Goal: Task Accomplishment & Management: Manage account settings

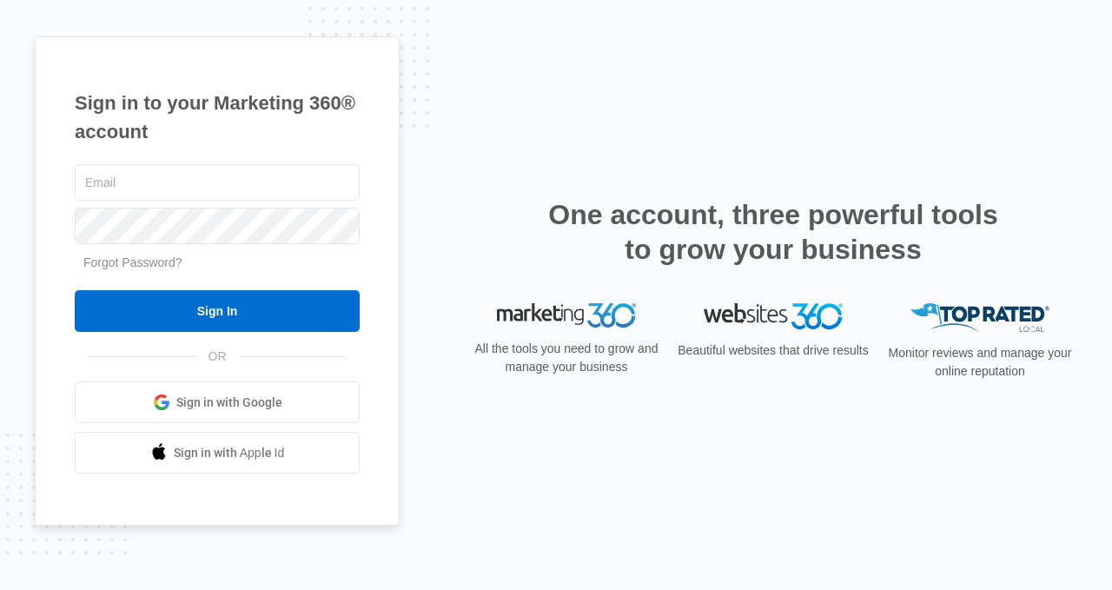
click at [194, 398] on span "Sign in with Google" at bounding box center [229, 402] width 106 height 18
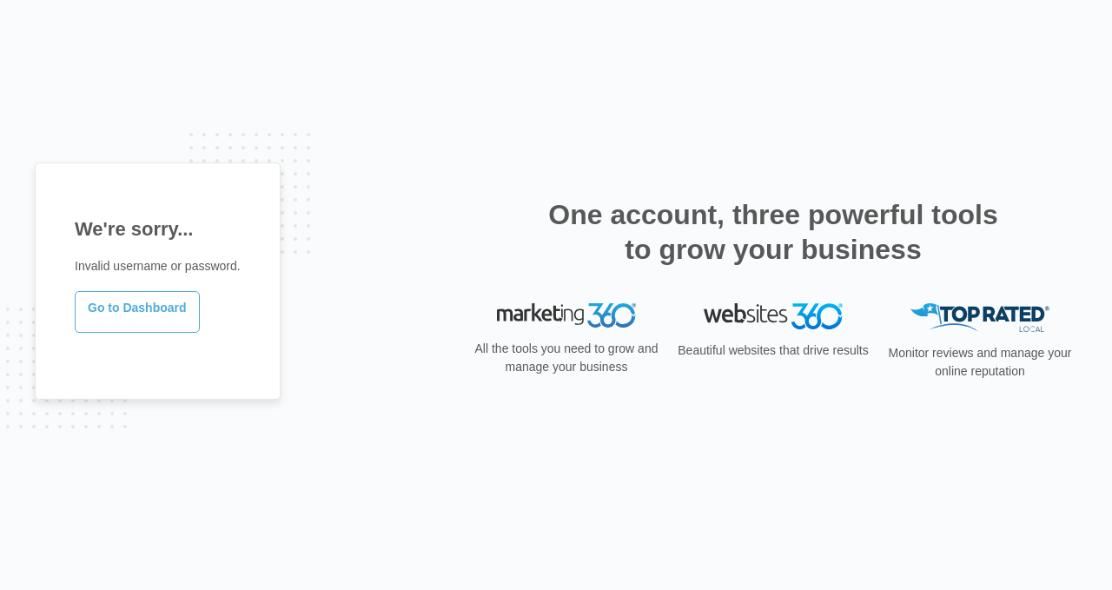
click at [129, 307] on link "Go to Dashboard" at bounding box center [137, 312] width 125 height 42
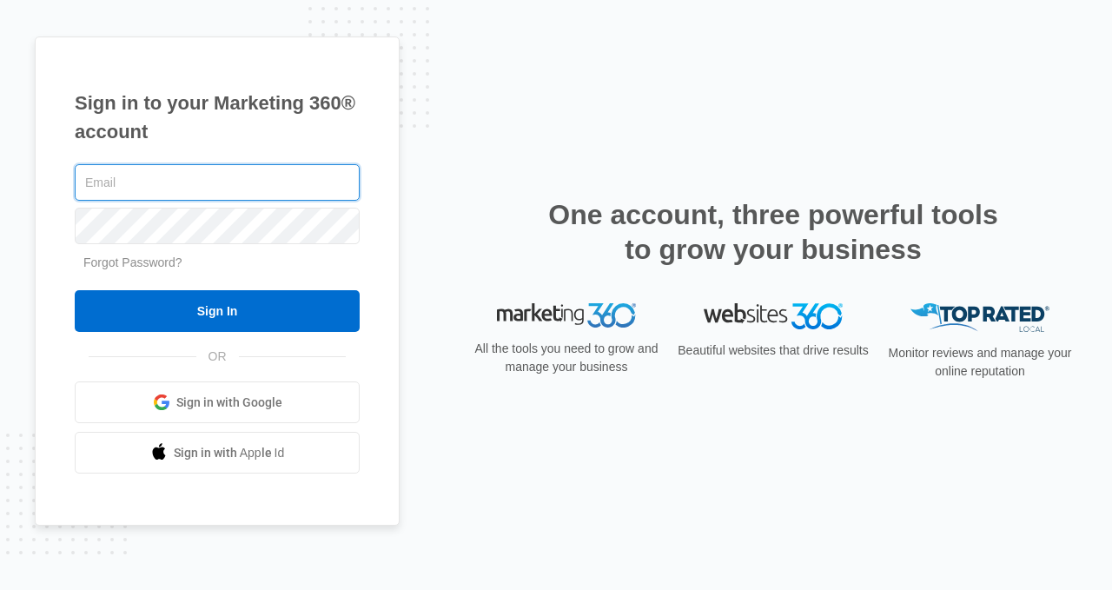
type input "[EMAIL_ADDRESS][DOMAIN_NAME]"
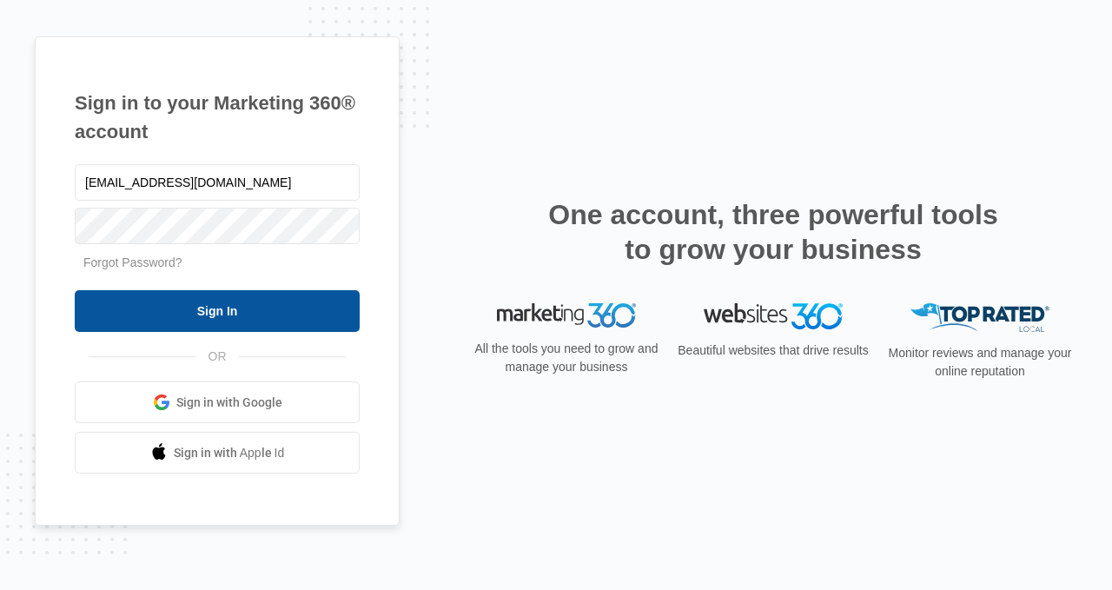
click at [214, 317] on input "Sign In" at bounding box center [217, 311] width 285 height 42
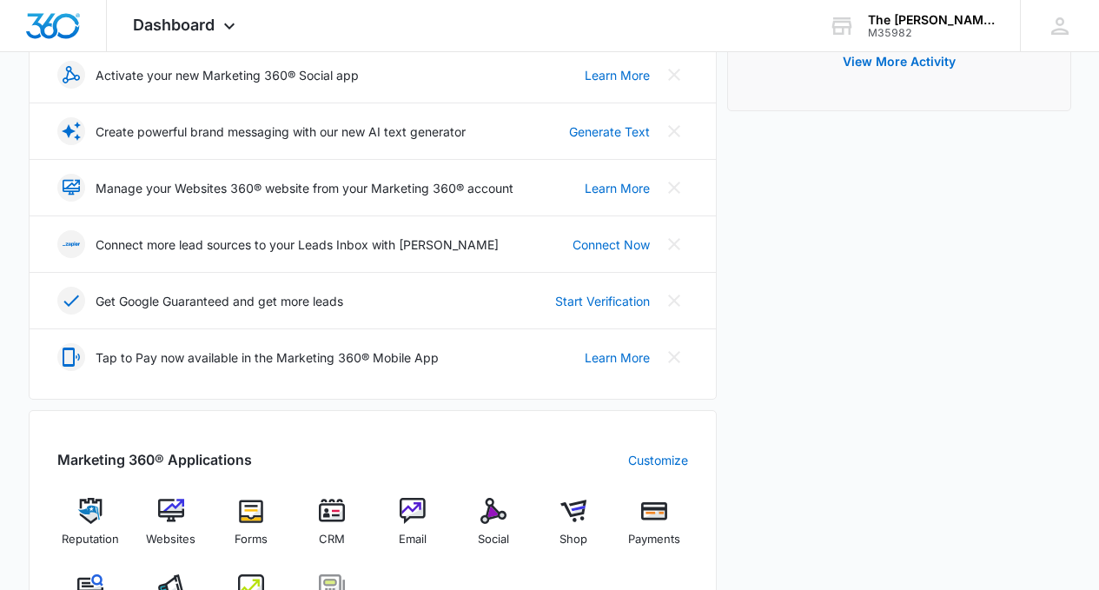
scroll to position [434, 0]
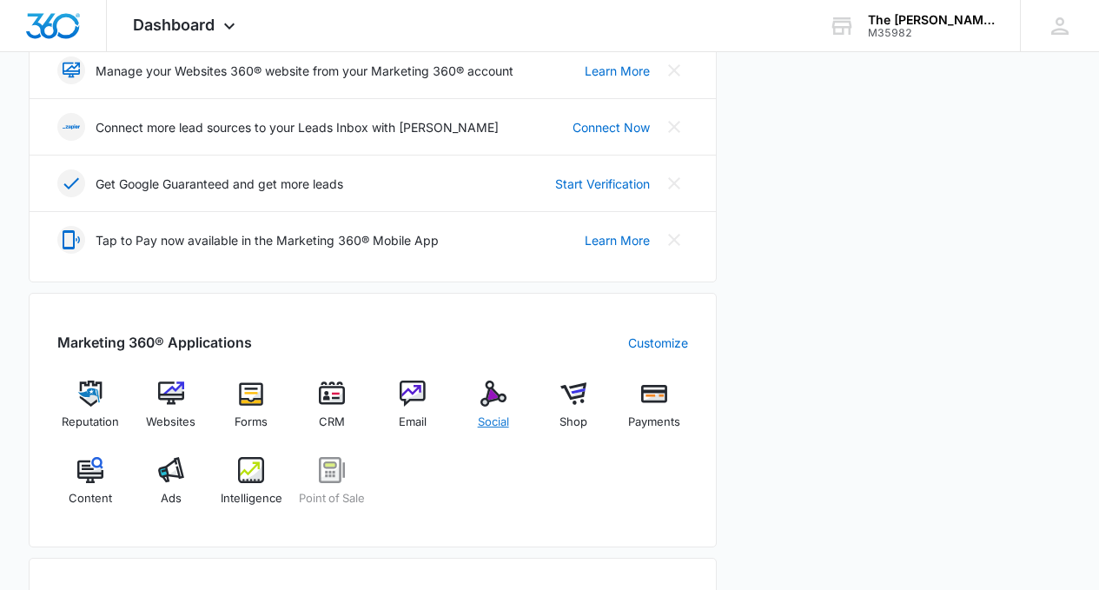
click at [498, 390] on img at bounding box center [493, 393] width 26 height 26
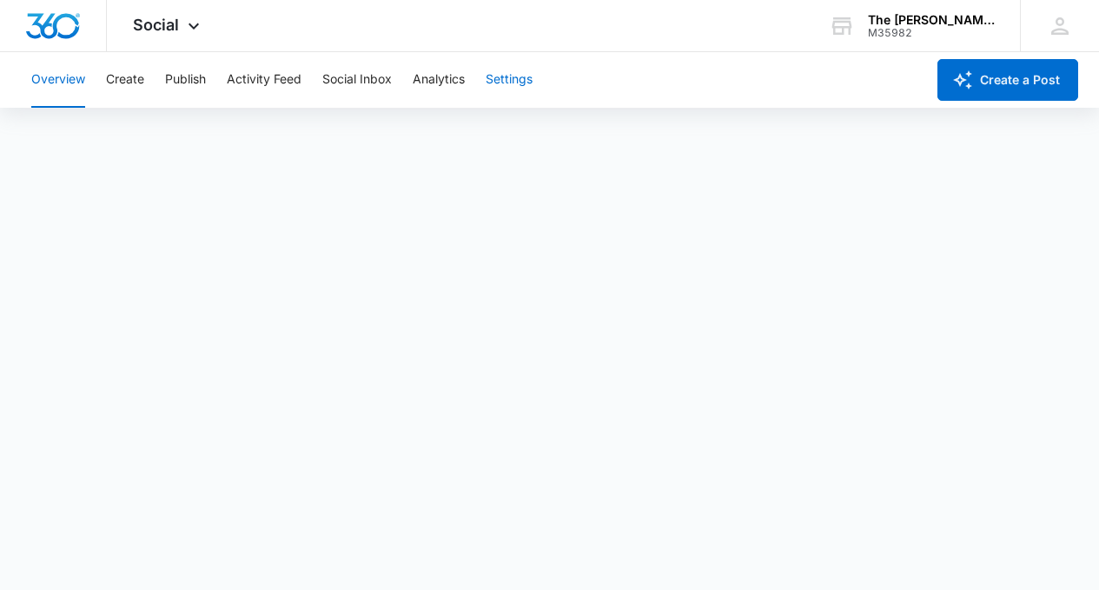
click at [518, 75] on button "Settings" at bounding box center [508, 80] width 47 height 56
click at [223, 81] on div "Overview Create Publish Activity Feed Social Inbox Analytics Settings" at bounding box center [473, 80] width 904 height 56
click at [265, 82] on button "Activity Feed" at bounding box center [264, 80] width 75 height 56
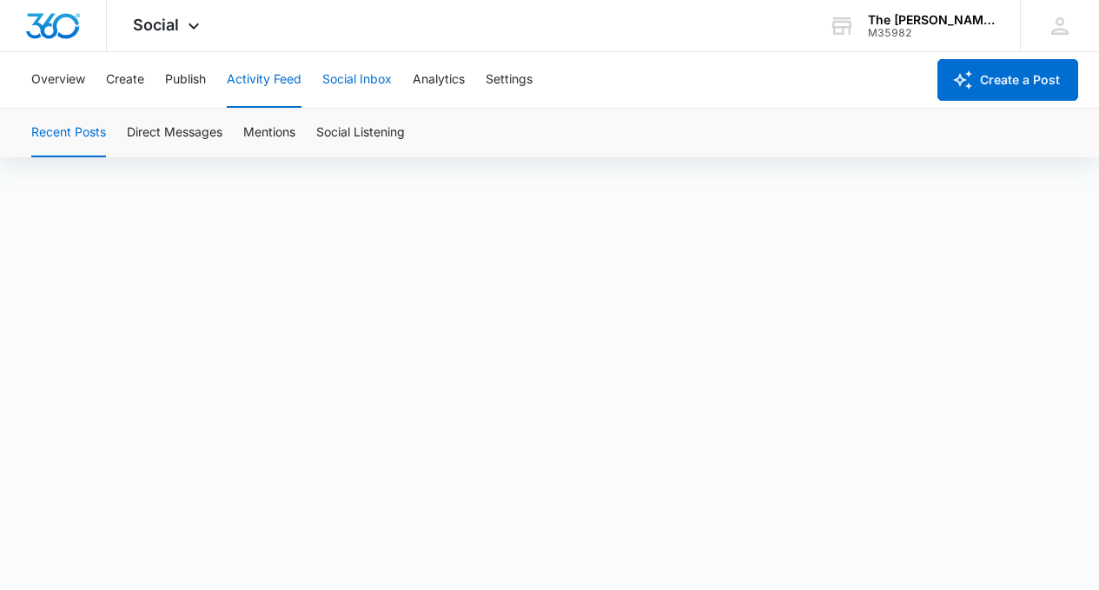
click at [372, 71] on button "Social Inbox" at bounding box center [356, 80] width 69 height 56
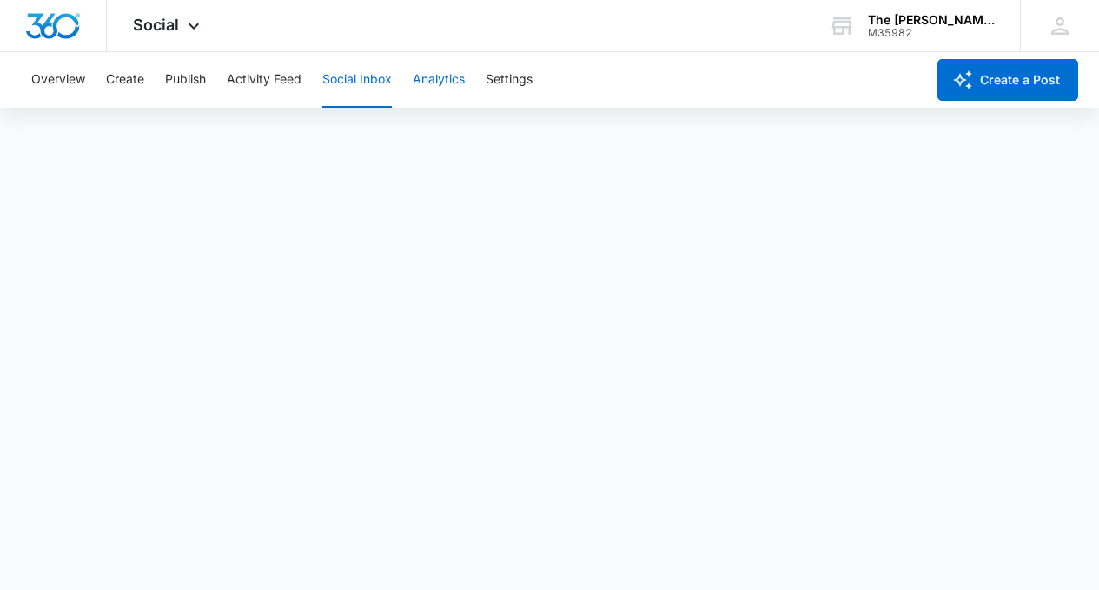
click at [450, 74] on button "Analytics" at bounding box center [438, 80] width 52 height 56
